Goal: Navigation & Orientation: Find specific page/section

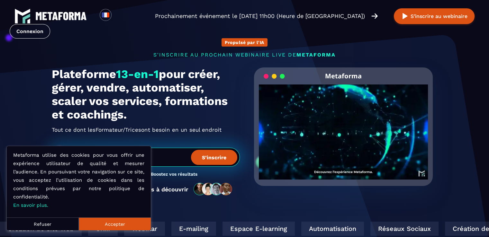
click at [24, 94] on section "Propulsé par l'IA s'inscrire au prochain webinaire live de METAFORMA Prochainem…" at bounding box center [244, 206] width 489 height 412
click at [104, 225] on button "Accepter" at bounding box center [115, 223] width 72 height 13
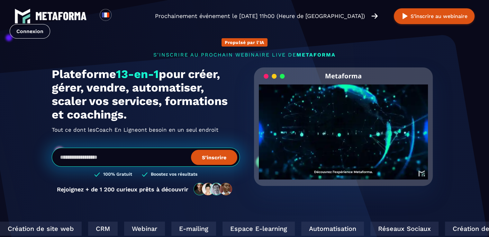
click at [60, 16] on img at bounding box center [60, 16] width 51 height 8
click at [68, 44] on div "Propulsé par l'IA s'inscrire au prochain webinaire live de METAFORMA Prochainem…" at bounding box center [244, 113] width 398 height 177
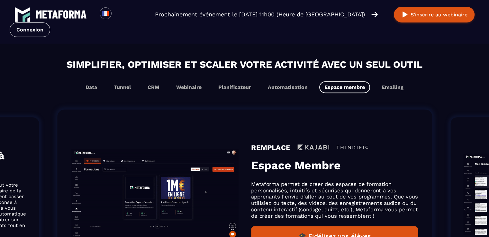
scroll to position [385, 0]
